Goal: Contribute content: Add original content to the website for others to see

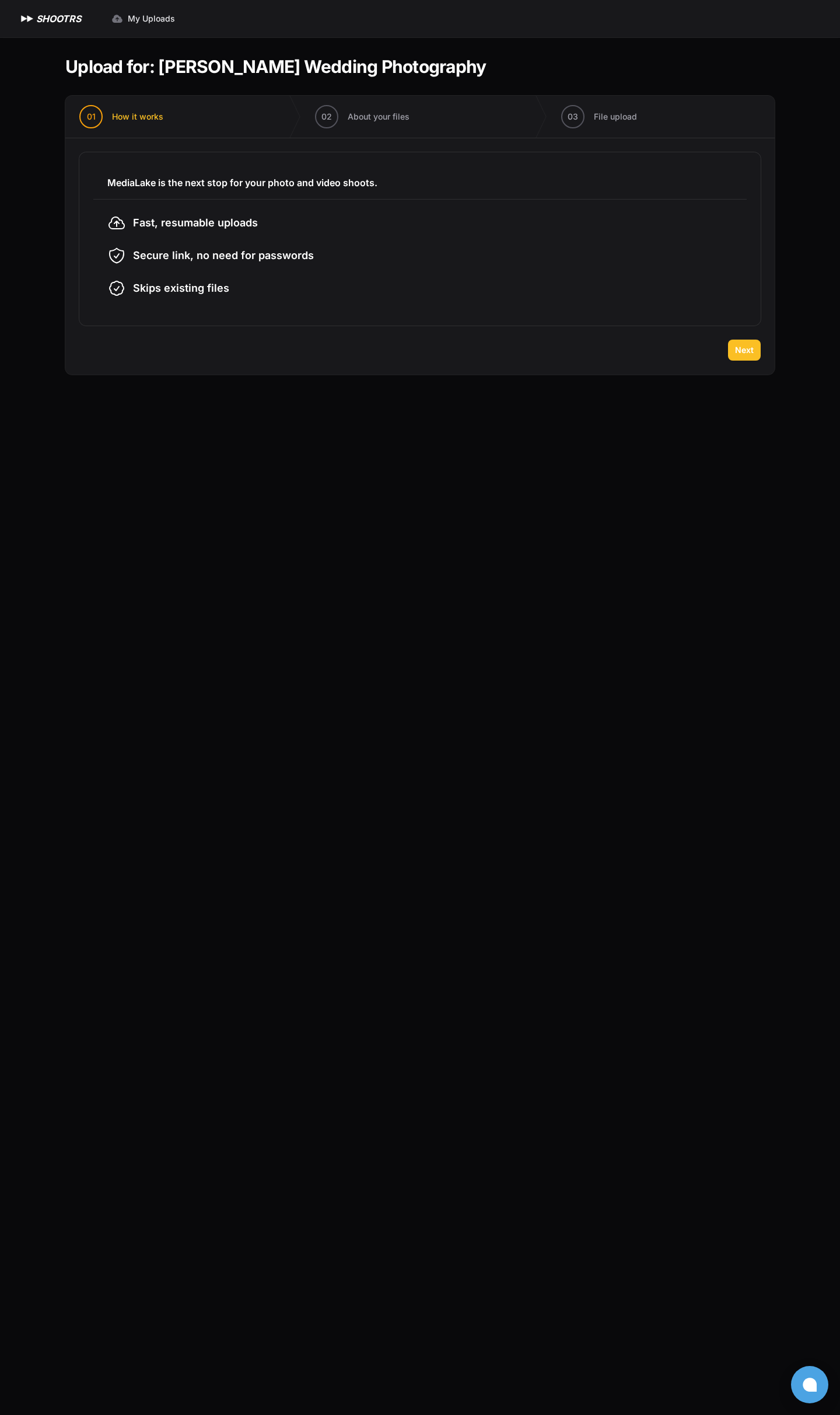
click at [749, 346] on span "Next" at bounding box center [744, 350] width 19 height 12
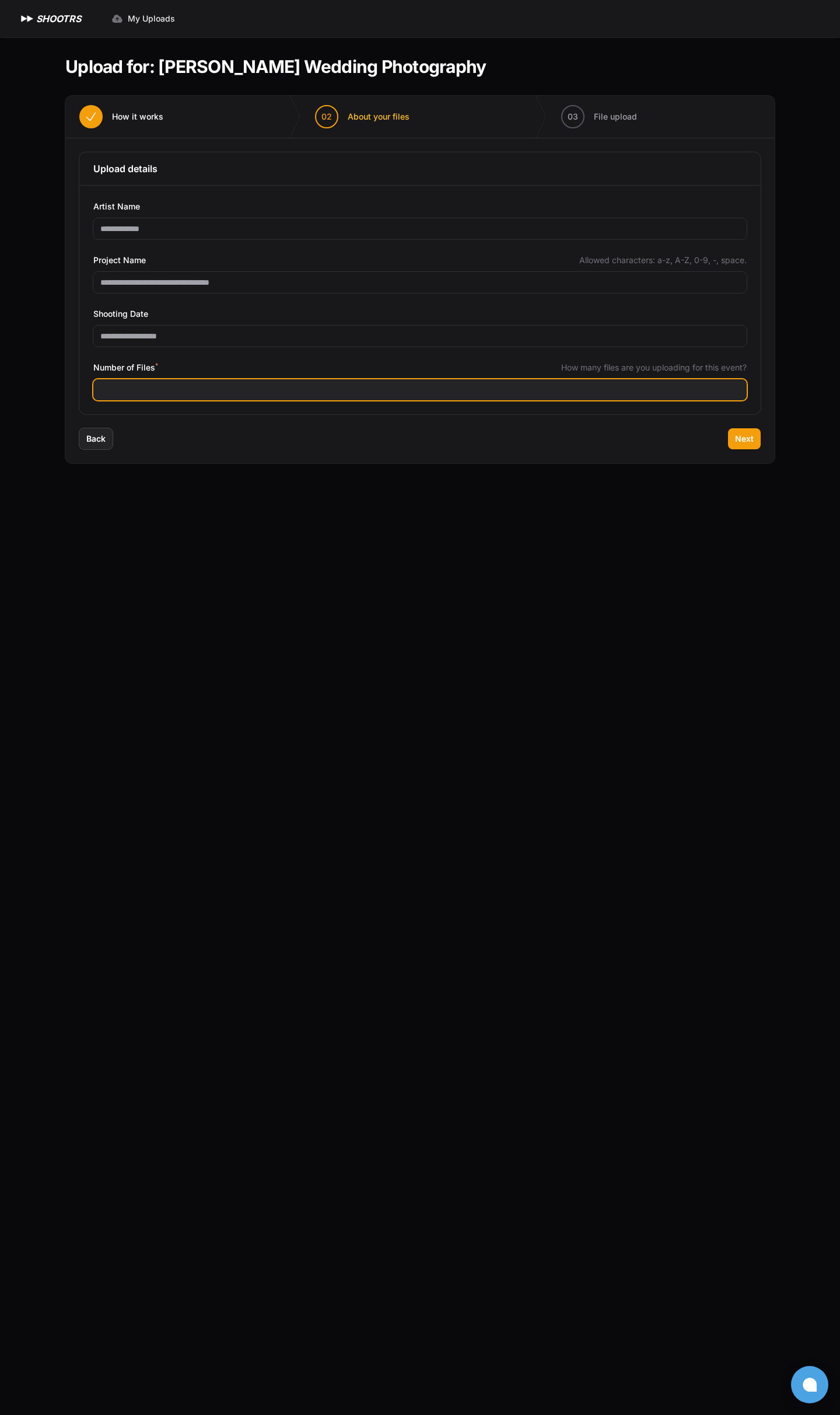
click at [452, 395] on input "Number of Files *" at bounding box center [420, 389] width 654 height 21
type input "****"
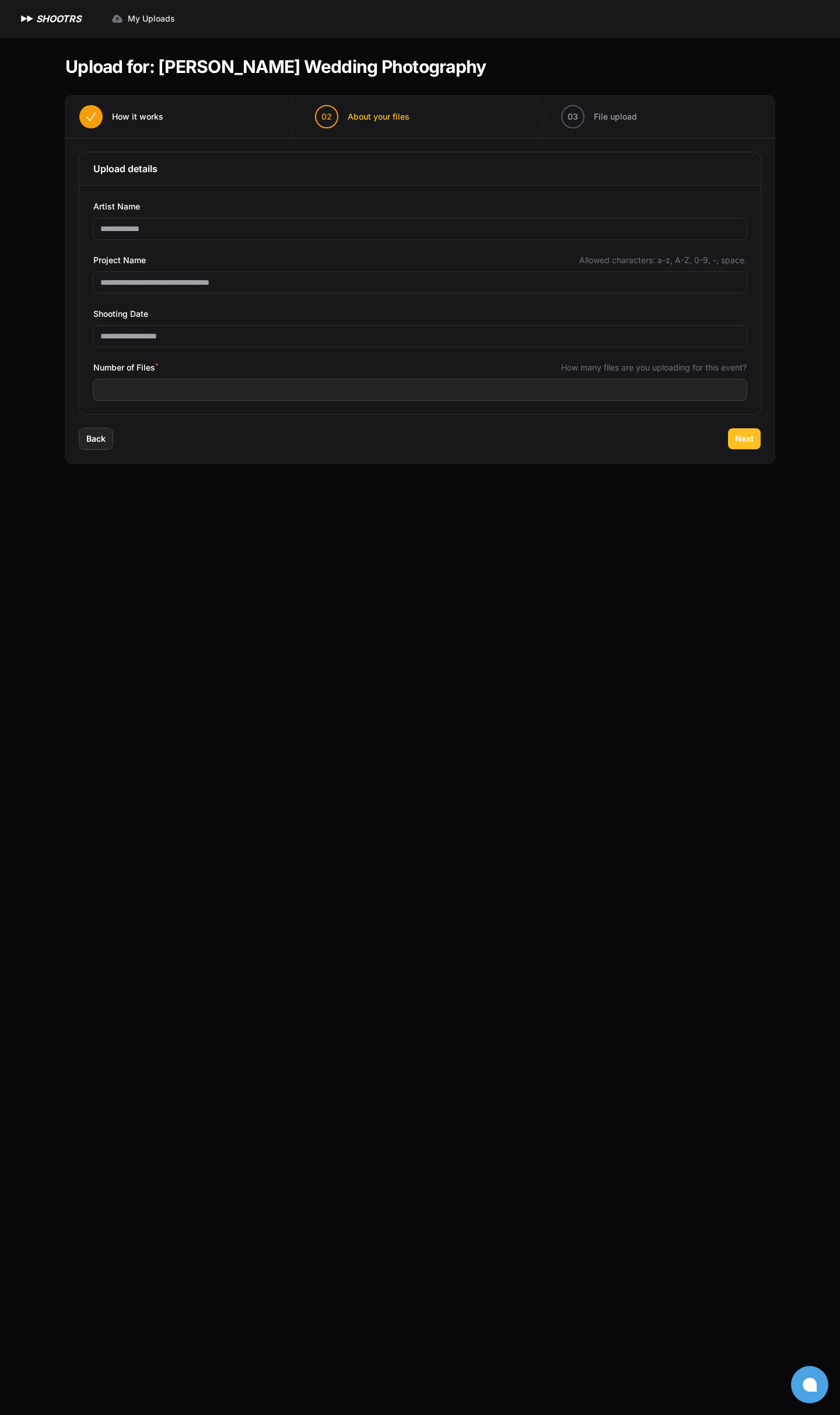
click at [737, 443] on span "Next" at bounding box center [744, 439] width 19 height 12
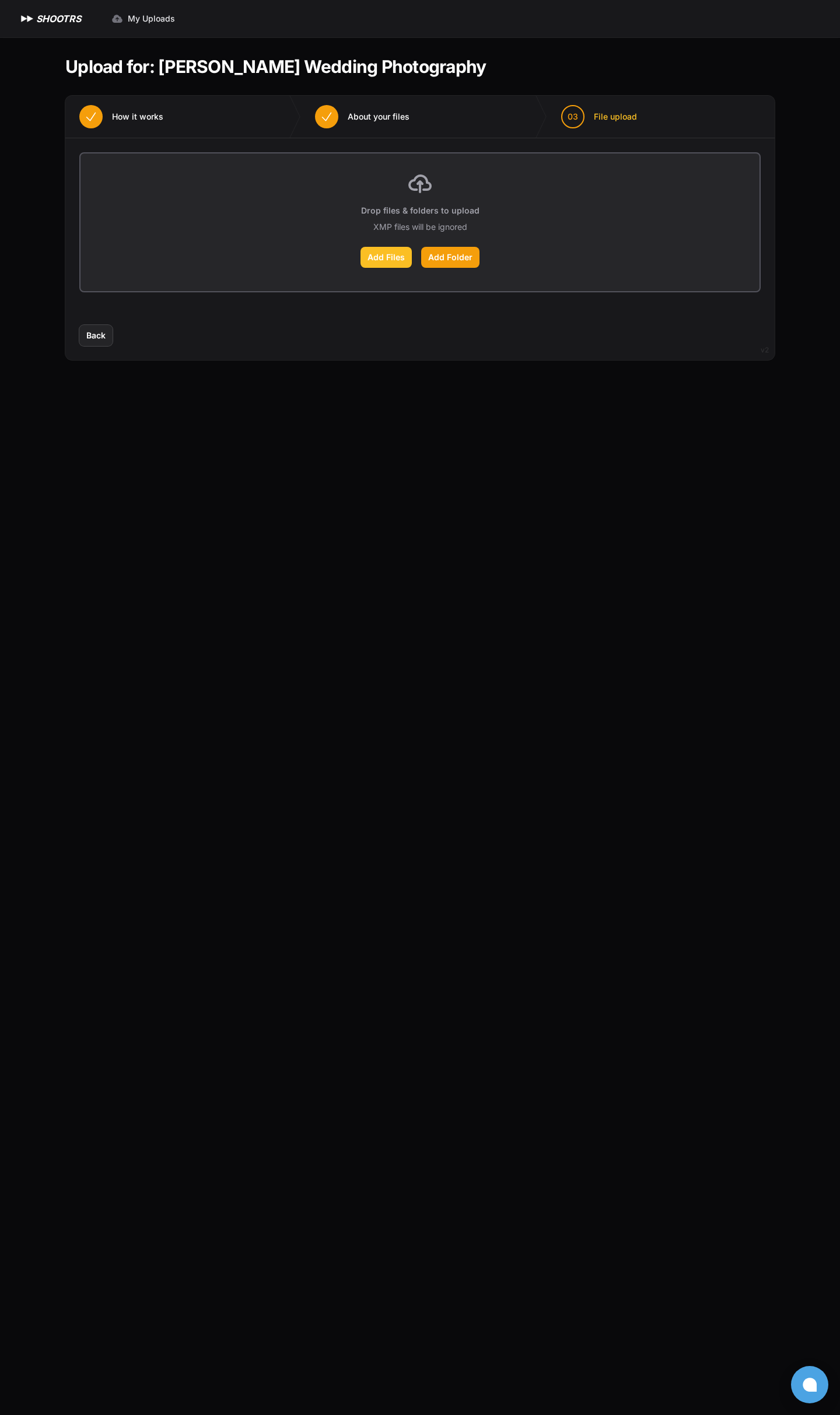
click at [373, 260] on label "Add Files" at bounding box center [386, 257] width 52 height 21
click at [0, 0] on input "Add Files" at bounding box center [0, 0] width 0 height 0
